Goal: Task Accomplishment & Management: Manage account settings

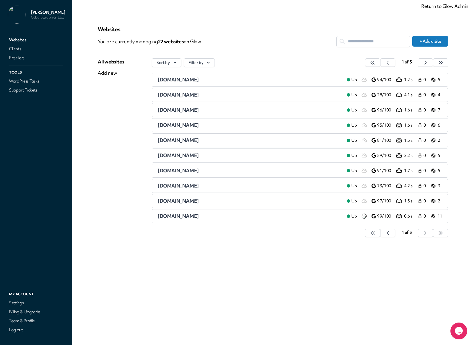
click at [170, 80] on span "aboutservice.io" at bounding box center [178, 79] width 41 height 6
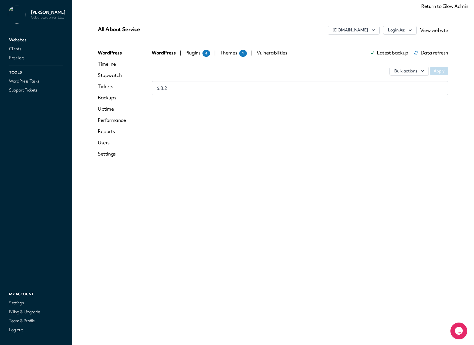
click at [108, 130] on link "Reports" at bounding box center [112, 131] width 28 height 7
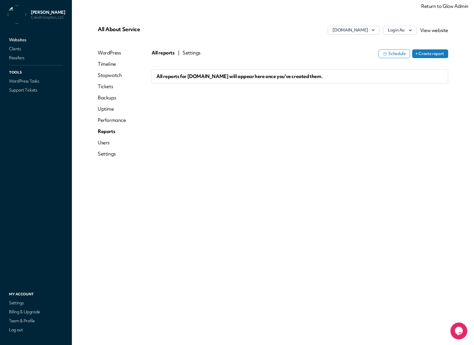
click at [430, 55] on button "+ Create report" at bounding box center [431, 53] width 36 height 9
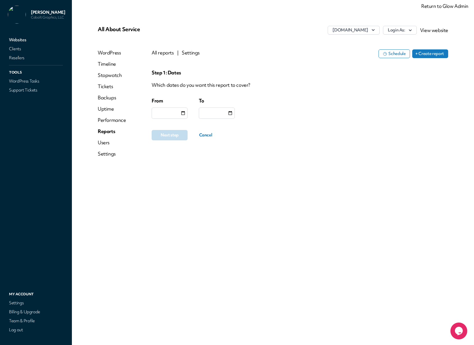
click at [164, 53] on button "All reports" at bounding box center [163, 52] width 22 height 7
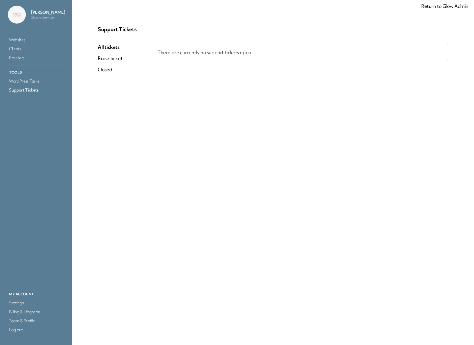
click at [428, 8] on link "Return to Glow Admin" at bounding box center [445, 6] width 47 height 6
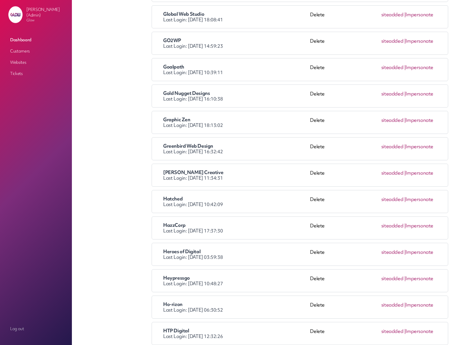
click at [415, 172] on link "Impersonate" at bounding box center [420, 173] width 28 height 6
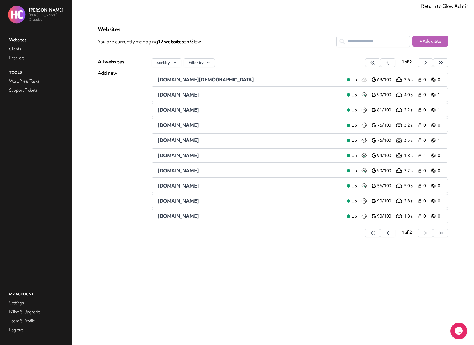
click at [180, 80] on span "[DOMAIN_NAME][DEMOGRAPHIC_DATA]" at bounding box center [206, 79] width 96 height 6
click at [172, 170] on span "[DOMAIN_NAME]" at bounding box center [178, 171] width 41 height 6
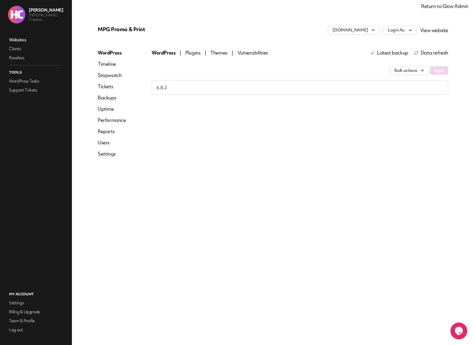
click at [105, 133] on link "Reports" at bounding box center [112, 131] width 28 height 7
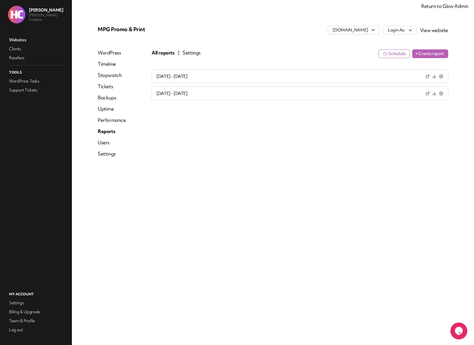
click at [187, 52] on button "Settings" at bounding box center [192, 52] width 18 height 7
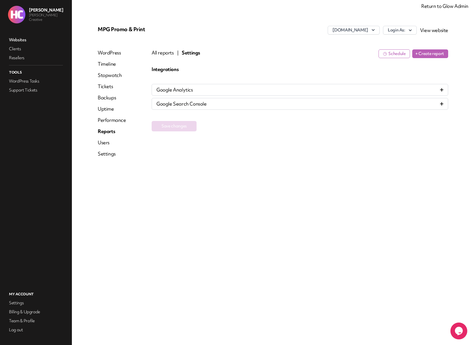
click at [208, 91] on div "Google Analytics" at bounding box center [300, 90] width 287 height 7
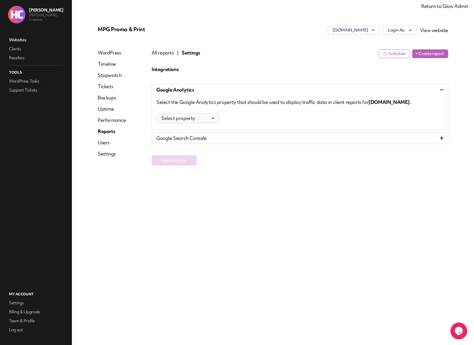
click at [217, 118] on button "Select property" at bounding box center [188, 118] width 62 height 9
click at [268, 117] on div "Select property AZ Pastors Apply" at bounding box center [300, 117] width 287 height 12
click at [156, 51] on button "All reports" at bounding box center [163, 52] width 22 height 7
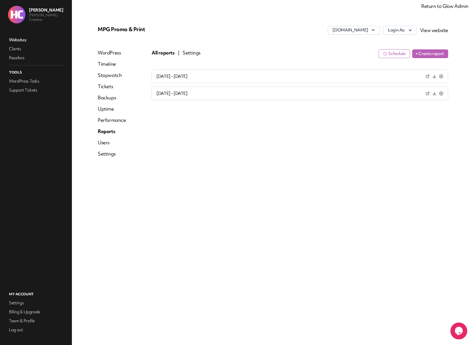
click at [428, 75] on icon at bounding box center [428, 76] width 4 height 4
click at [251, 159] on div "Jul 2nd 2025 - Aug 1st 2025 Jun 2nd 2025 - Jul 1st 2025" at bounding box center [300, 125] width 297 height 112
click at [445, 6] on link "Return to Glow Admin" at bounding box center [445, 6] width 47 height 6
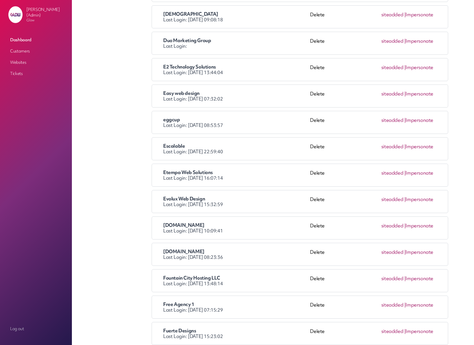
click at [421, 174] on link "Impersonate" at bounding box center [420, 173] width 28 height 6
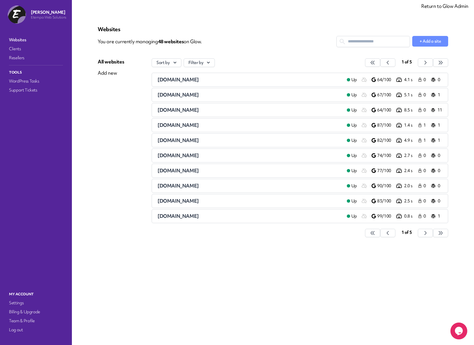
click at [96, 133] on div "Websites You are currently managing 48 website s on Glow. + Add a site All webs…" at bounding box center [273, 134] width 364 height 231
click at [368, 40] on input "text" at bounding box center [373, 41] width 73 height 10
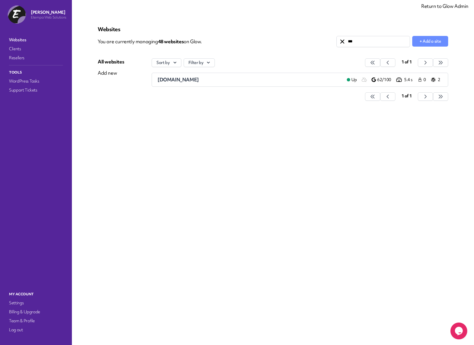
type input "***"
click at [169, 79] on span "ngtc.co.uk" at bounding box center [178, 79] width 41 height 6
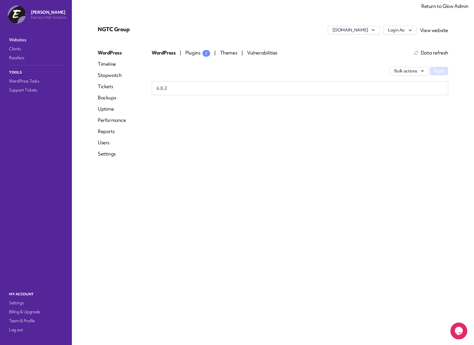
click at [107, 134] on link "Reports" at bounding box center [112, 131] width 28 height 7
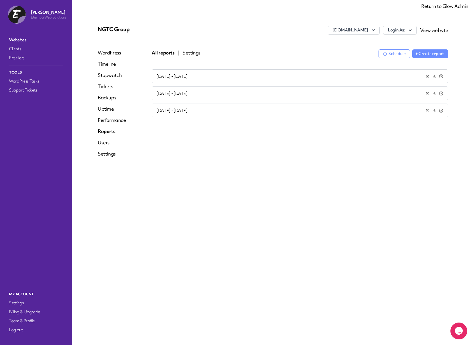
click at [194, 53] on button "Settings" at bounding box center [192, 52] width 18 height 7
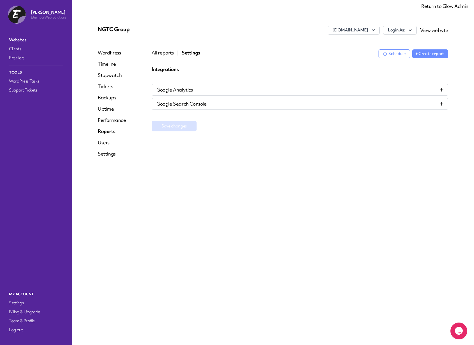
click at [442, 89] on icon at bounding box center [441, 89] width 3 height 3
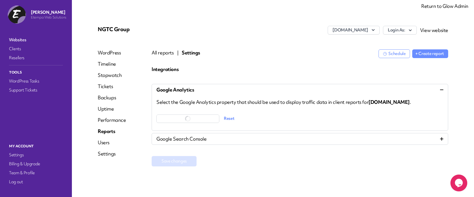
click at [317, 169] on div "Integrations Google Analytics Select the Google Analytics property that should …" at bounding box center [300, 124] width 297 height 117
click at [445, 138] on div "Google Search Console" at bounding box center [300, 139] width 297 height 12
click at [442, 137] on icon at bounding box center [441, 138] width 3 height 3
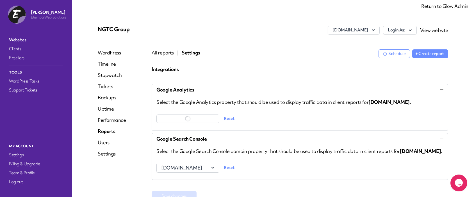
click at [442, 137] on icon at bounding box center [441, 138] width 3 height 3
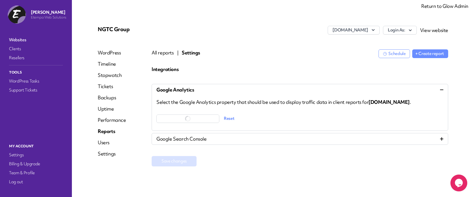
drag, startPoint x: 298, startPoint y: 159, endPoint x: 274, endPoint y: 163, distance: 25.1
click at [298, 159] on div "Save changes" at bounding box center [300, 161] width 297 height 10
click at [109, 132] on link "Reports" at bounding box center [112, 131] width 28 height 7
click at [160, 54] on button "All reports" at bounding box center [163, 52] width 22 height 7
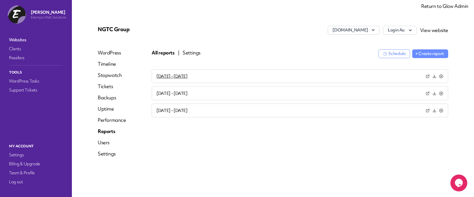
click at [168, 78] on button "Jul 2nd 2025 - Aug 1st 2025" at bounding box center [172, 77] width 31 height 6
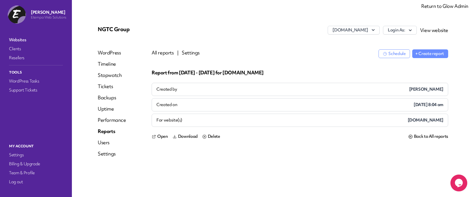
click at [162, 53] on button "All reports" at bounding box center [163, 52] width 22 height 7
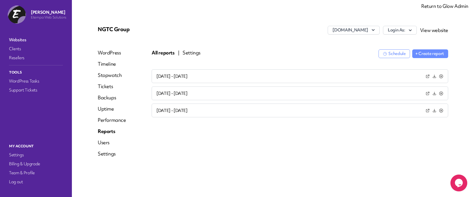
click at [434, 8] on link "Return to Glow Admin" at bounding box center [445, 6] width 47 height 6
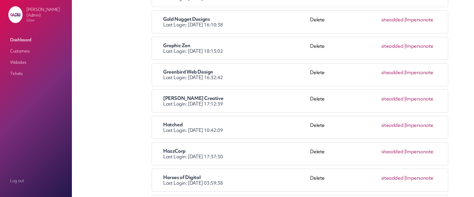
click at [426, 100] on link "Impersonate" at bounding box center [420, 99] width 28 height 6
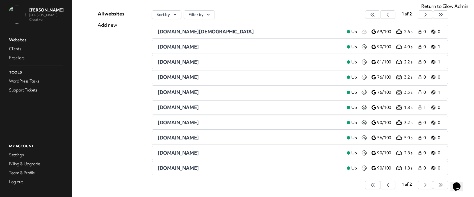
scroll to position [72, 0]
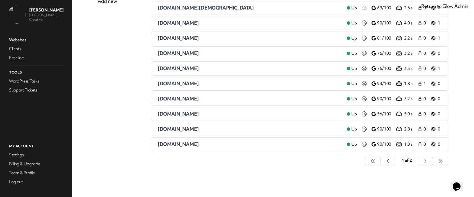
click at [133, 104] on div "All websites Add new" at bounding box center [125, 79] width 54 height 185
click at [170, 99] on span "[DOMAIN_NAME]" at bounding box center [178, 99] width 41 height 6
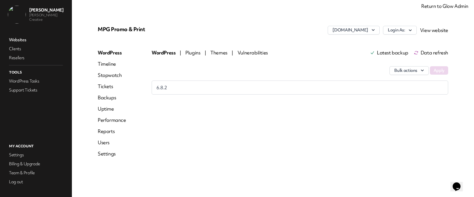
click at [106, 130] on link "Reports" at bounding box center [112, 131] width 28 height 7
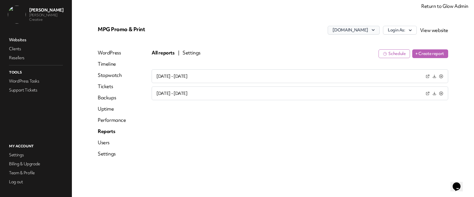
click at [358, 31] on button "[DOMAIN_NAME]" at bounding box center [354, 30] width 52 height 9
click at [267, 34] on div "[DOMAIN_NAME] [DOMAIN_NAME] Add another site Login As: View website" at bounding box center [332, 32] width 234 height 12
click at [17, 40] on link "Websites" at bounding box center [36, 40] width 56 height 8
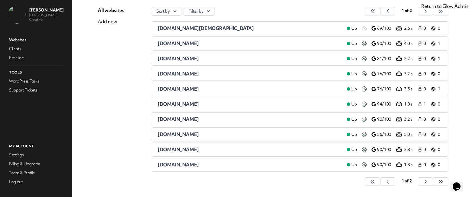
scroll to position [56, 0]
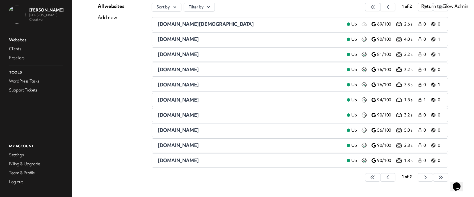
click at [170, 99] on span "[DOMAIN_NAME]" at bounding box center [178, 100] width 41 height 6
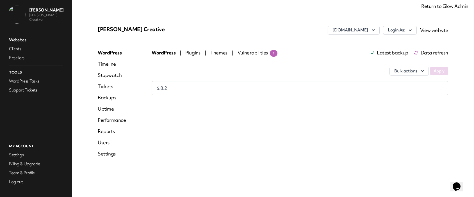
click at [108, 131] on link "Reports" at bounding box center [112, 131] width 28 height 7
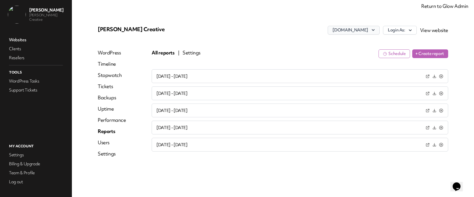
click at [364, 31] on button "[DOMAIN_NAME]" at bounding box center [354, 30] width 52 height 9
click at [263, 33] on div "[DOMAIN_NAME] [DOMAIN_NAME] Add another site Login As: View website" at bounding box center [332, 32] width 234 height 12
click at [15, 39] on link "Websites" at bounding box center [36, 40] width 56 height 8
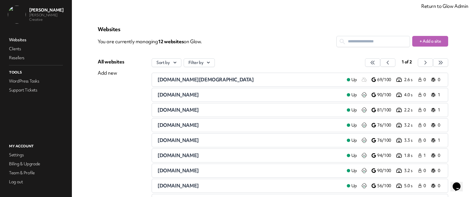
scroll to position [66, 0]
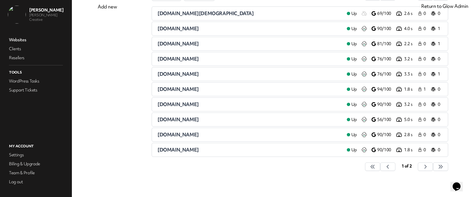
click at [176, 134] on span "[DOMAIN_NAME]" at bounding box center [178, 135] width 41 height 6
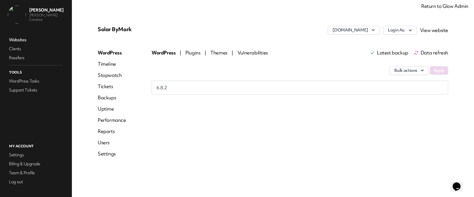
click at [108, 132] on link "Reports" at bounding box center [112, 131] width 28 height 7
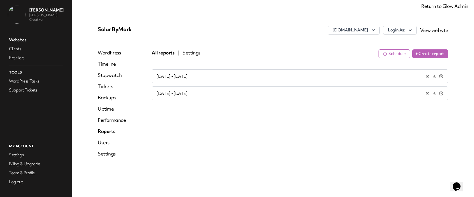
click at [188, 75] on button "[DATE] - [DATE]" at bounding box center [172, 77] width 31 height 6
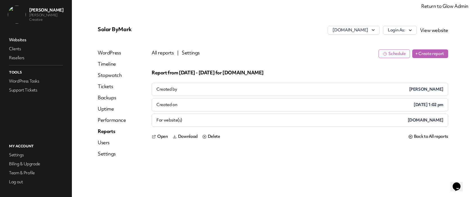
click at [14, 39] on link "Websites" at bounding box center [36, 40] width 56 height 8
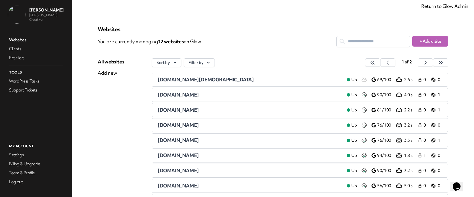
click at [180, 185] on span "[DOMAIN_NAME]" at bounding box center [178, 186] width 41 height 6
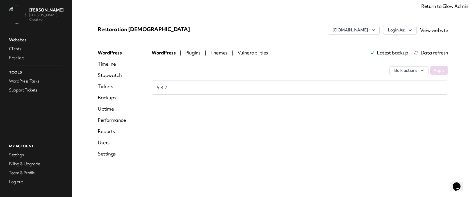
click at [109, 130] on link "Reports" at bounding box center [112, 131] width 28 height 7
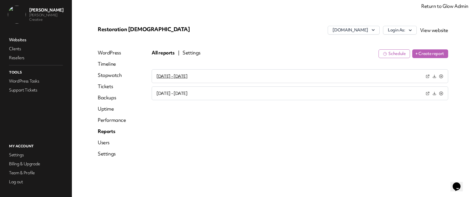
click at [182, 77] on button "[DATE] - [DATE]" at bounding box center [172, 77] width 31 height 6
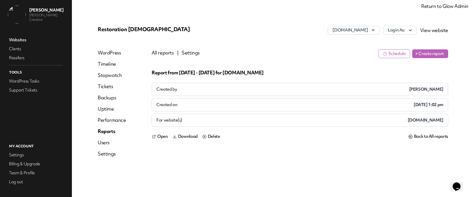
click at [216, 165] on div "Report from [DATE] - [DATE] for [DOMAIN_NAME] Created by [PERSON_NAME] Created …" at bounding box center [300, 125] width 297 height 112
